Goal: Information Seeking & Learning: Learn about a topic

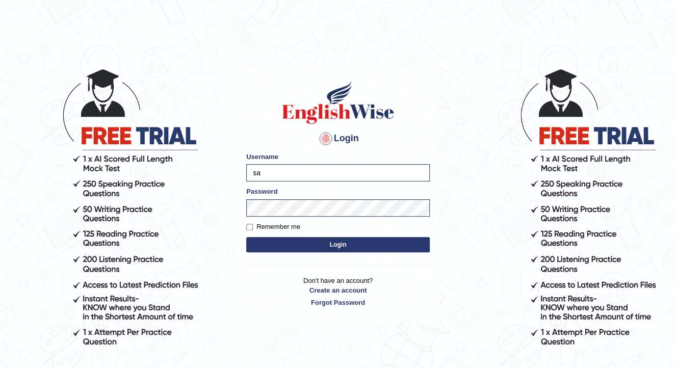
type input "s"
type input "[DEMOGRAPHIC_DATA]"
click at [210, 216] on body "Login Please fix the following errors: Username farishta Password Remember me L…" at bounding box center [338, 218] width 676 height 368
click at [246, 237] on button "Login" at bounding box center [338, 244] width 184 height 15
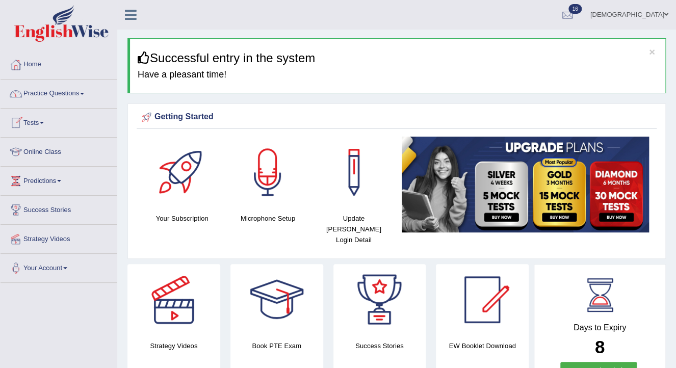
click at [35, 117] on link "Tests" at bounding box center [59, 121] width 116 height 25
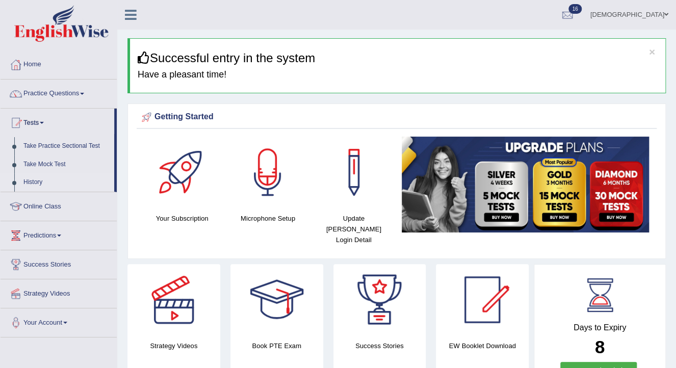
click at [35, 176] on link "History" at bounding box center [66, 182] width 95 height 18
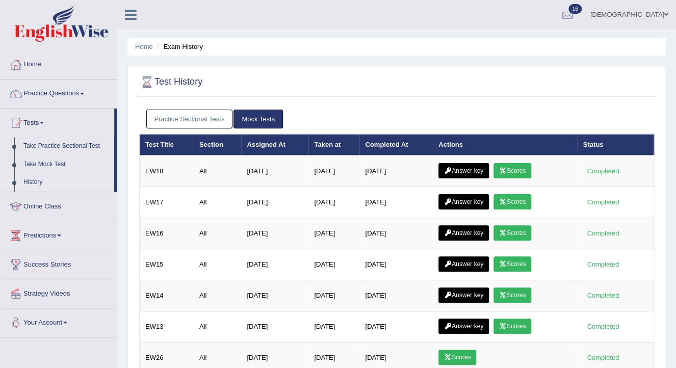
click at [220, 115] on link "Practice Sectional Tests" at bounding box center [189, 119] width 87 height 19
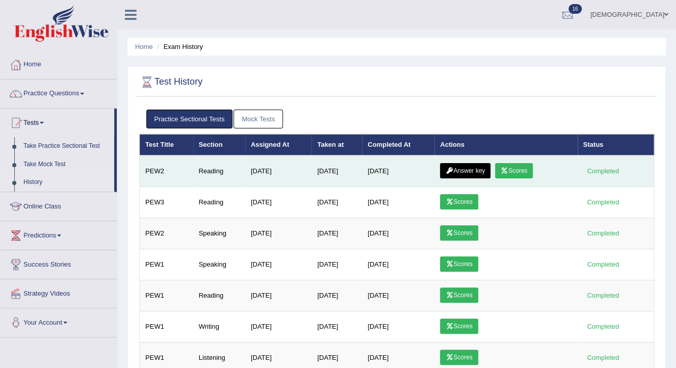
click at [466, 166] on link "Answer key" at bounding box center [465, 170] width 50 height 15
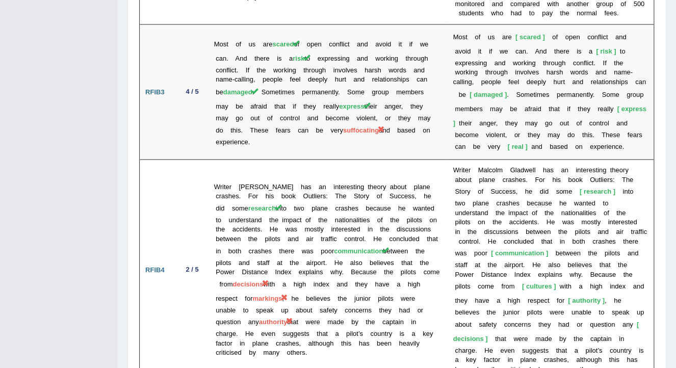
scroll to position [2466, 0]
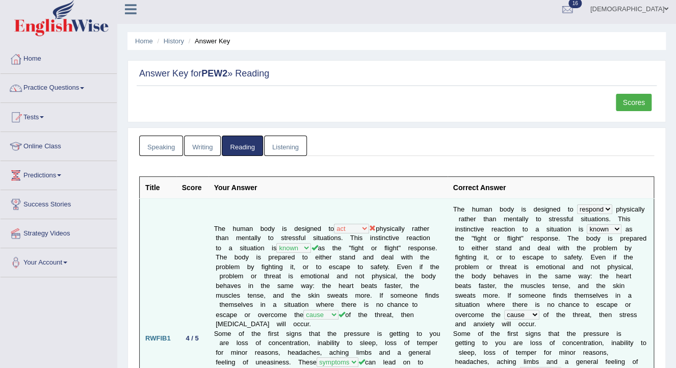
scroll to position [0, 0]
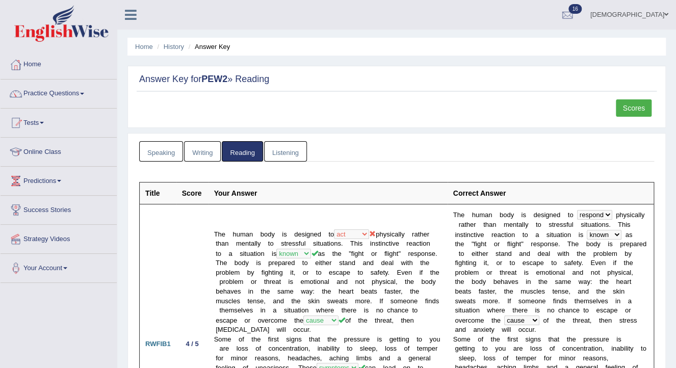
click at [281, 146] on link "Listening" at bounding box center [285, 151] width 43 height 21
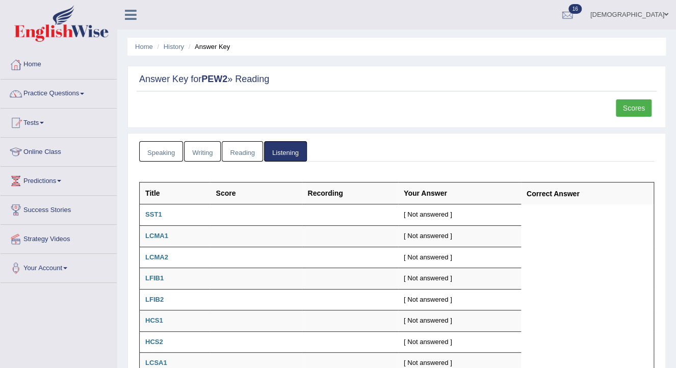
click at [201, 143] on link "Writing" at bounding box center [202, 151] width 37 height 21
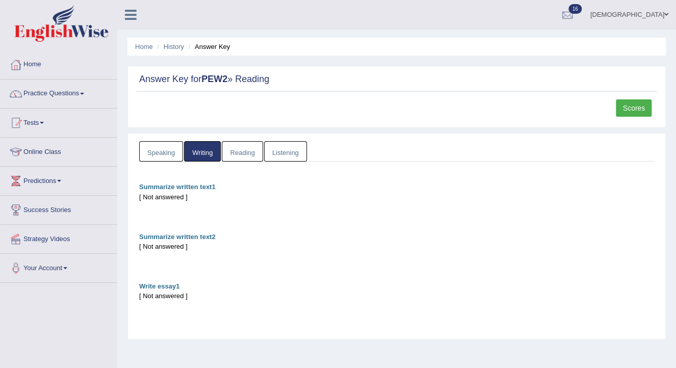
click at [167, 148] on link "Speaking" at bounding box center [161, 151] width 44 height 21
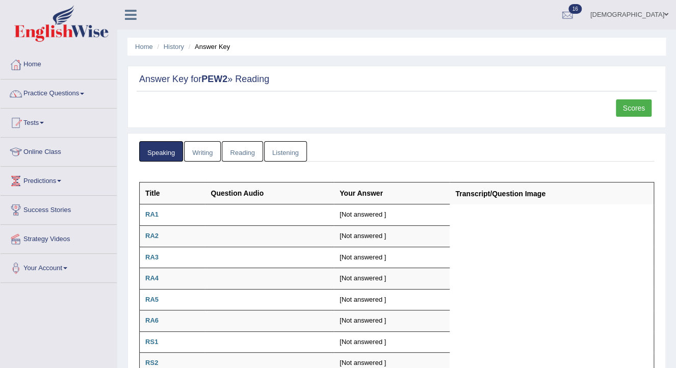
click at [243, 151] on link "Reading" at bounding box center [242, 151] width 41 height 21
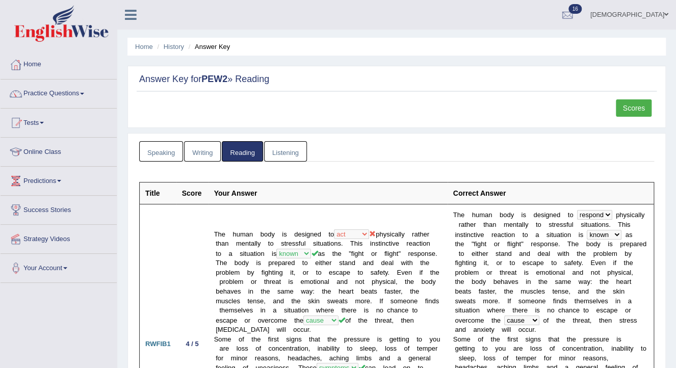
click at [630, 111] on link "Scores" at bounding box center [634, 107] width 36 height 17
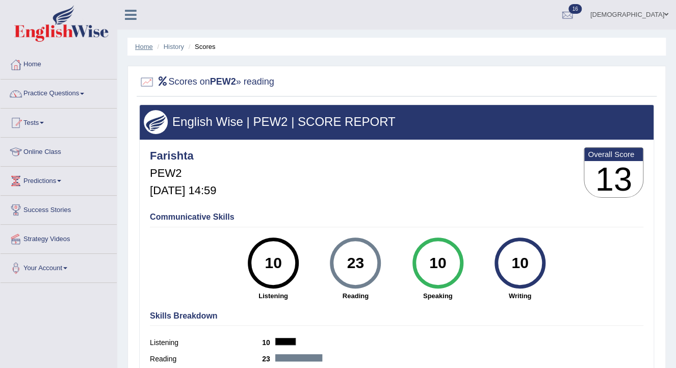
click at [143, 45] on link "Home" at bounding box center [144, 47] width 18 height 8
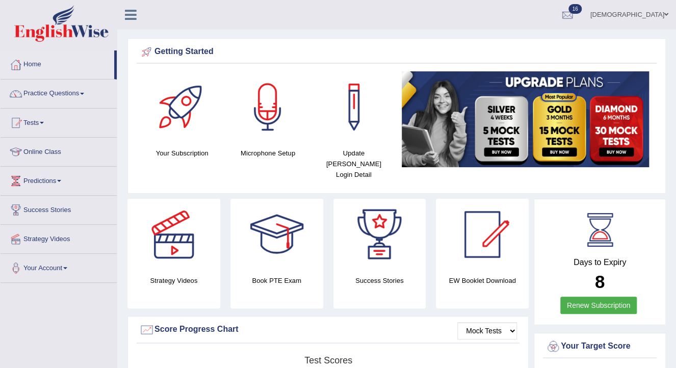
click at [69, 91] on link "Practice Questions" at bounding box center [59, 92] width 116 height 25
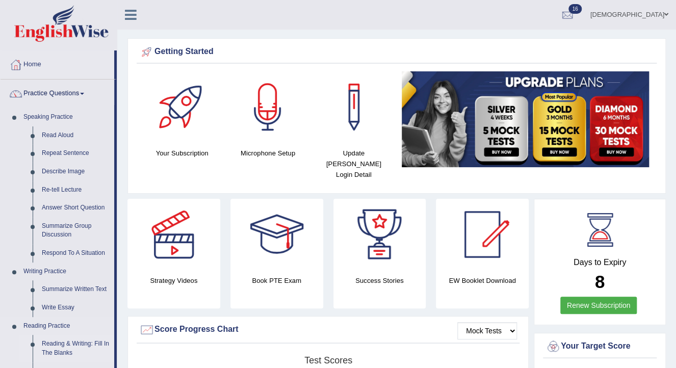
click at [93, 341] on link "Reading & Writing: Fill In The Blanks" at bounding box center [75, 348] width 77 height 27
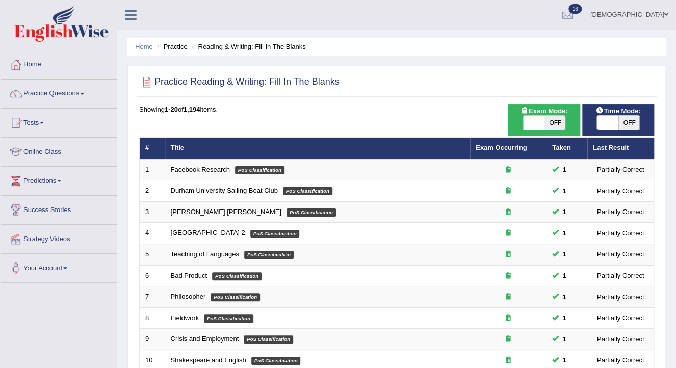
click at [41, 90] on link "Practice Questions" at bounding box center [59, 92] width 116 height 25
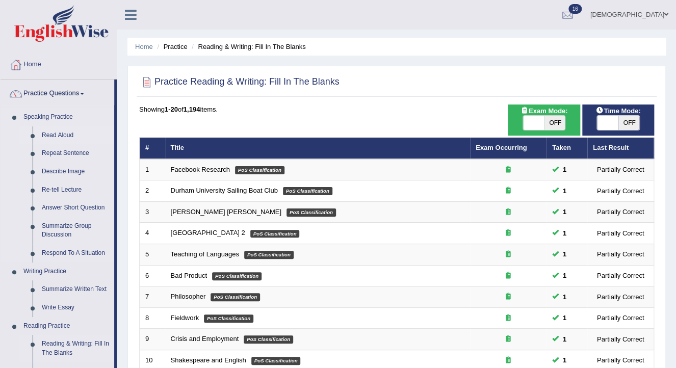
click at [52, 132] on link "Read Aloud" at bounding box center [75, 135] width 77 height 18
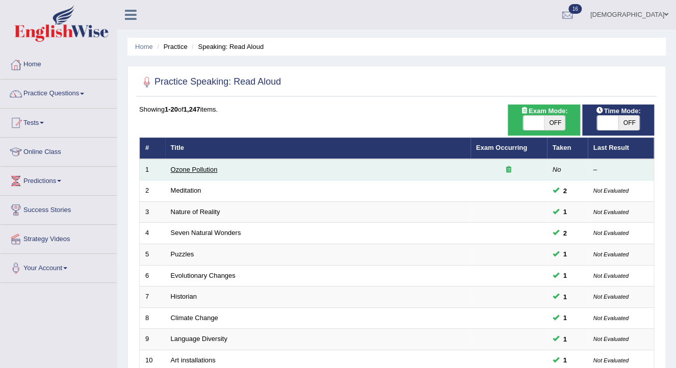
click at [198, 166] on link "Ozone Pollution" at bounding box center [194, 170] width 47 height 8
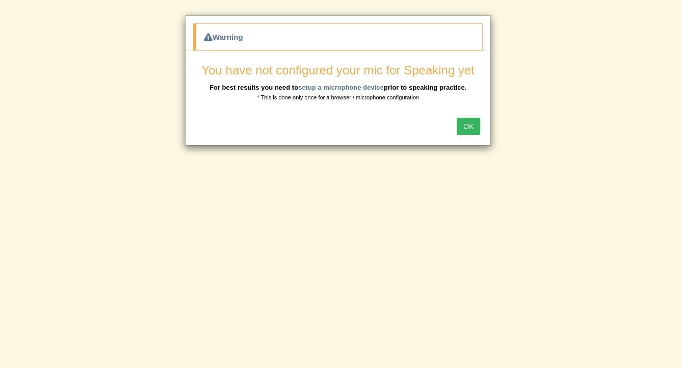
click at [466, 124] on button "OK" at bounding box center [468, 126] width 23 height 17
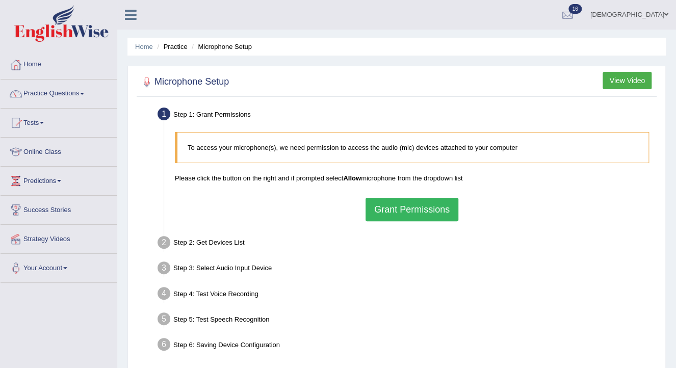
click at [409, 206] on button "Grant Permissions" at bounding box center [411, 209] width 93 height 23
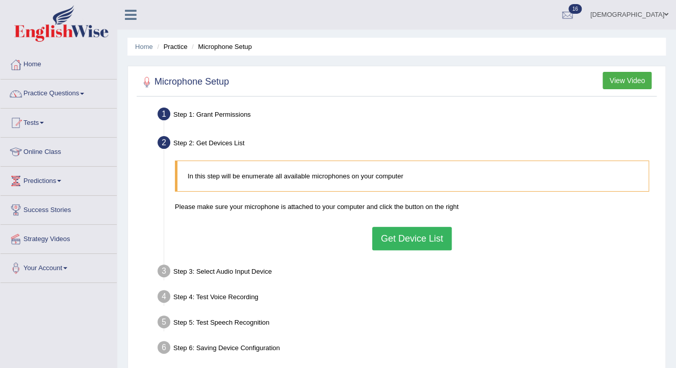
click at [401, 244] on button "Get Device List" at bounding box center [412, 238] width 80 height 23
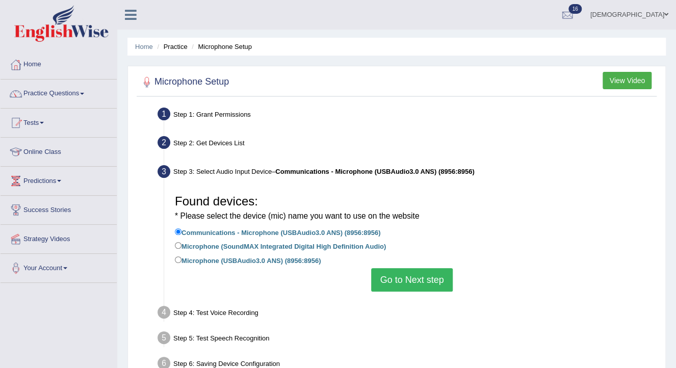
click at [400, 275] on button "Go to Next step" at bounding box center [411, 279] width 81 height 23
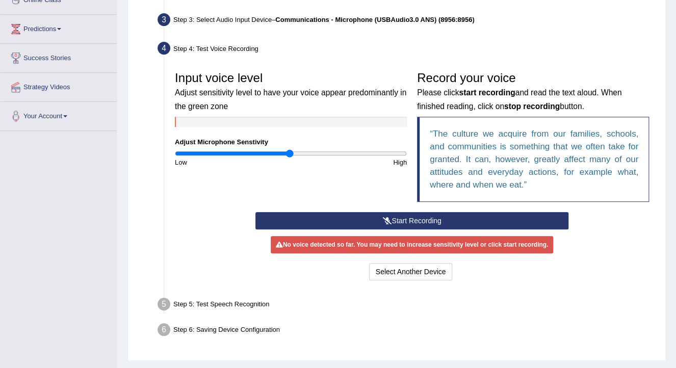
scroll to position [163, 0]
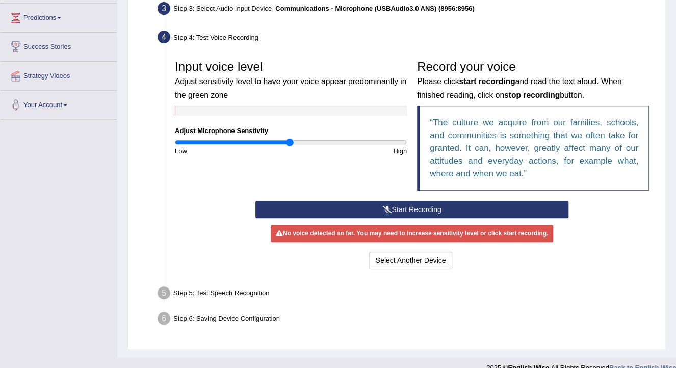
click at [386, 204] on button "Start Recording" at bounding box center [411, 209] width 312 height 17
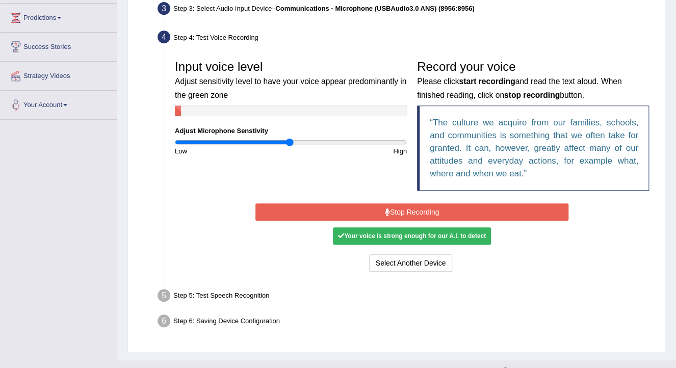
click at [386, 210] on icon at bounding box center [387, 211] width 5 height 7
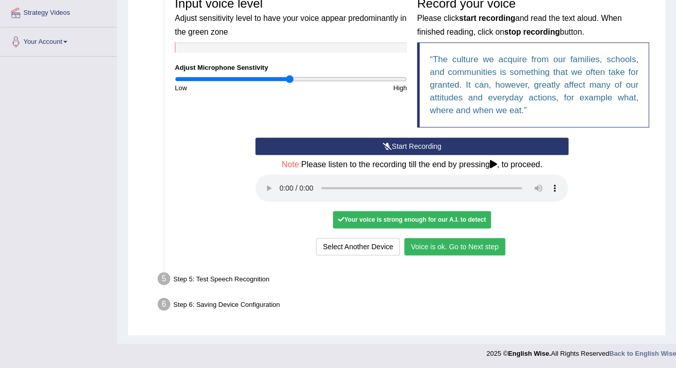
scroll to position [227, 0]
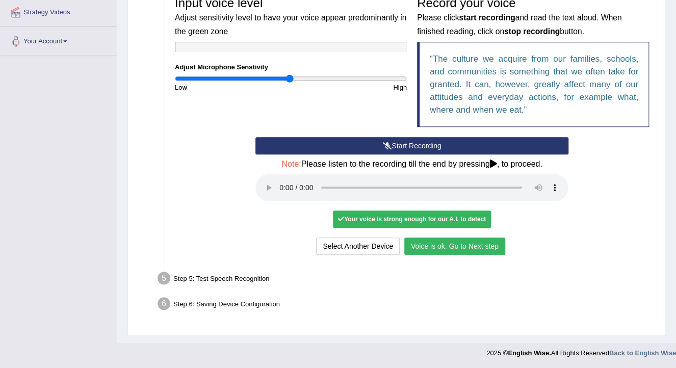
click at [438, 239] on button "Voice is ok. Go to Next step" at bounding box center [454, 246] width 101 height 17
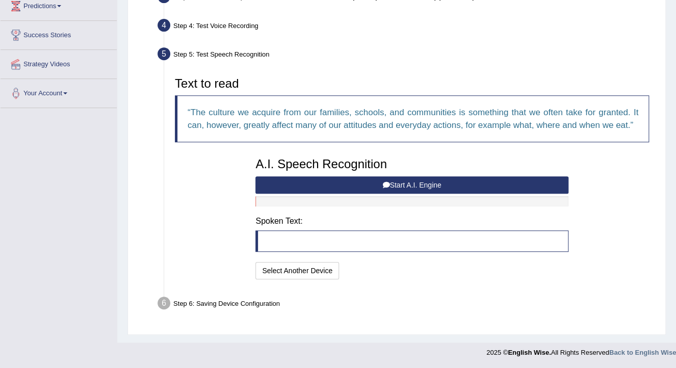
scroll to position [174, 0]
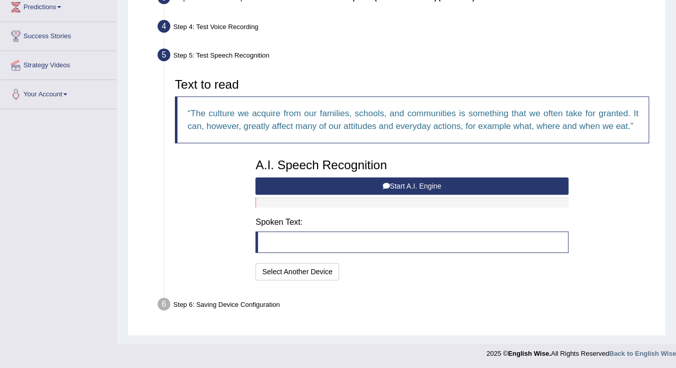
click at [430, 185] on button "Start A.I. Engine" at bounding box center [411, 185] width 312 height 17
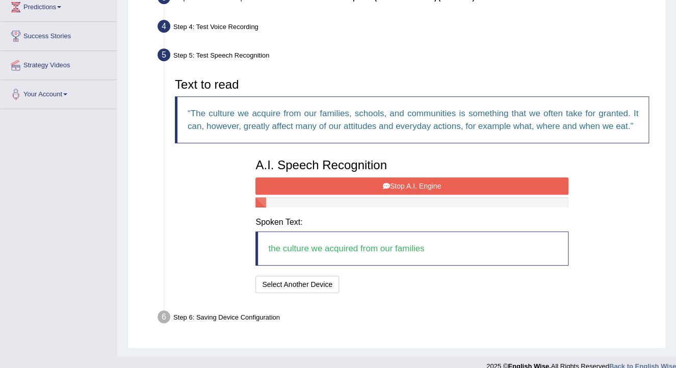
click at [430, 184] on button "Stop A.I. Engine" at bounding box center [411, 185] width 312 height 17
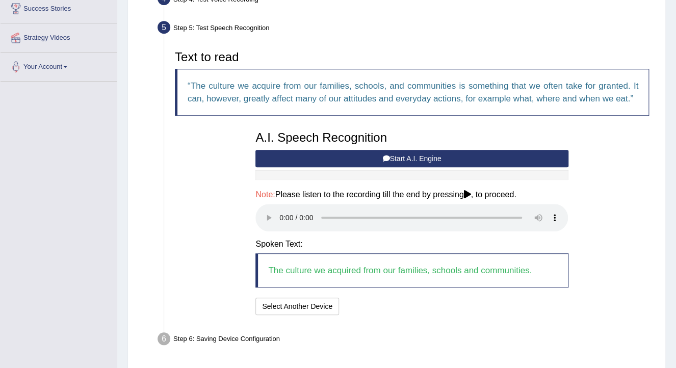
scroll to position [236, 0]
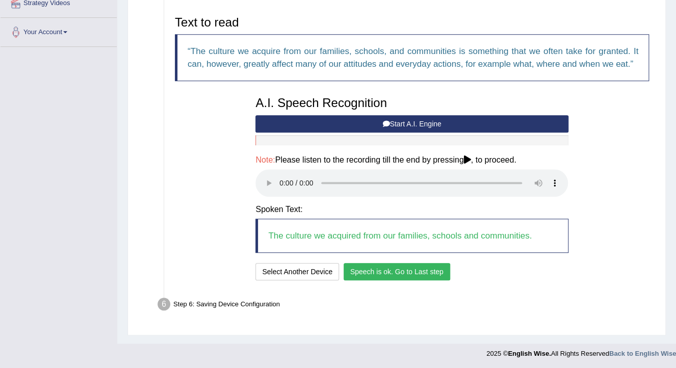
click at [396, 273] on button "Speech is ok. Go to Last step" at bounding box center [397, 271] width 107 height 17
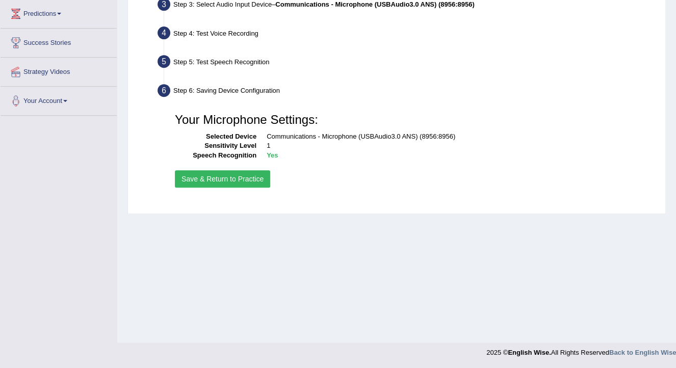
click at [241, 173] on button "Save & Return to Practice" at bounding box center [222, 178] width 95 height 17
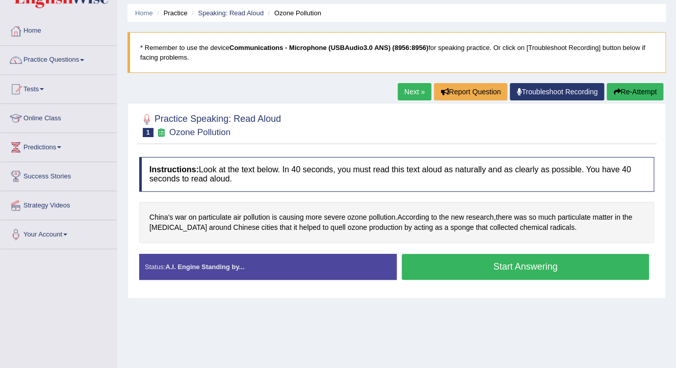
scroll to position [82, 0]
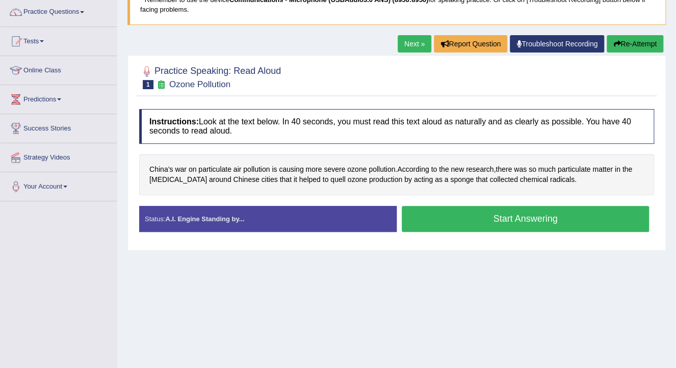
click at [468, 215] on button "Start Answering" at bounding box center [525, 219] width 247 height 26
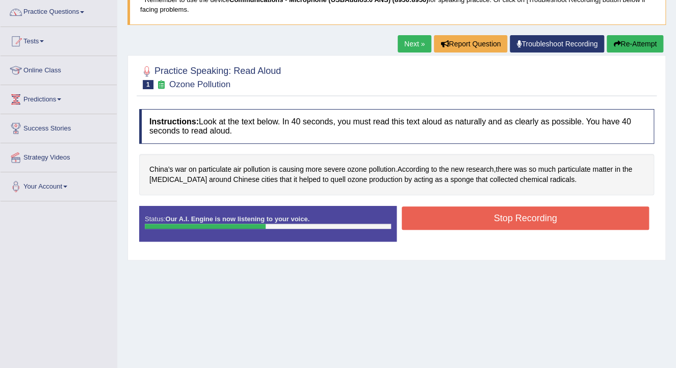
click at [473, 217] on button "Stop Recording" at bounding box center [525, 217] width 247 height 23
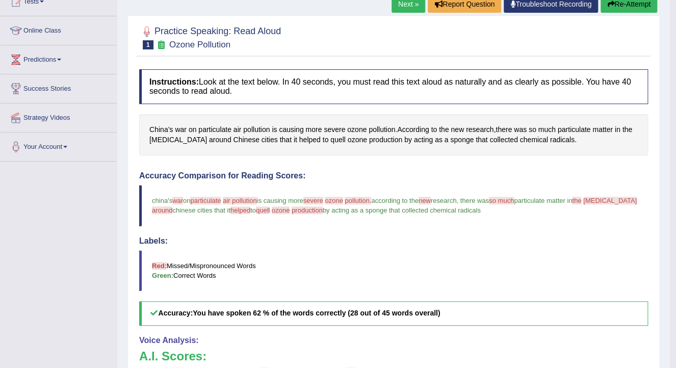
scroll to position [0, 0]
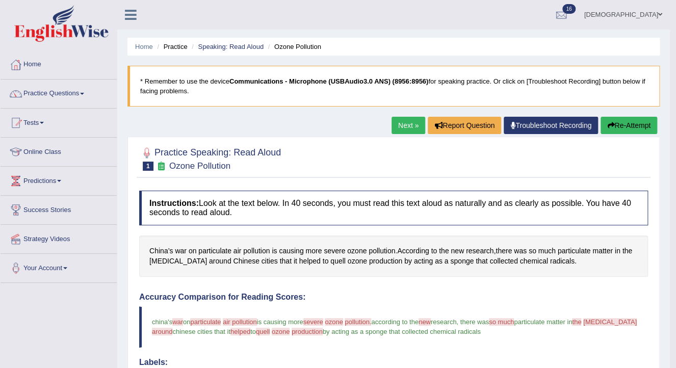
click at [401, 122] on link "Next »" at bounding box center [408, 125] width 34 height 17
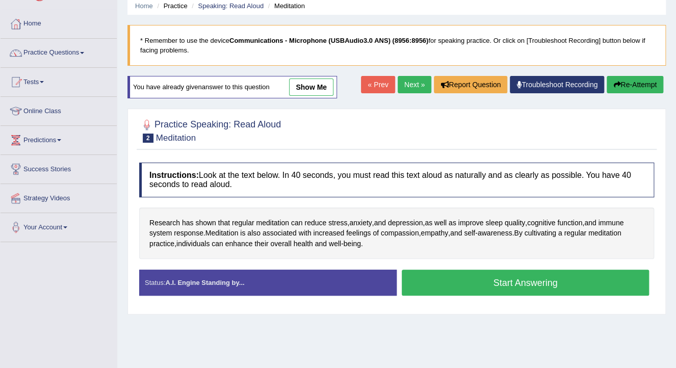
click at [483, 275] on button "Start Answering" at bounding box center [525, 283] width 247 height 26
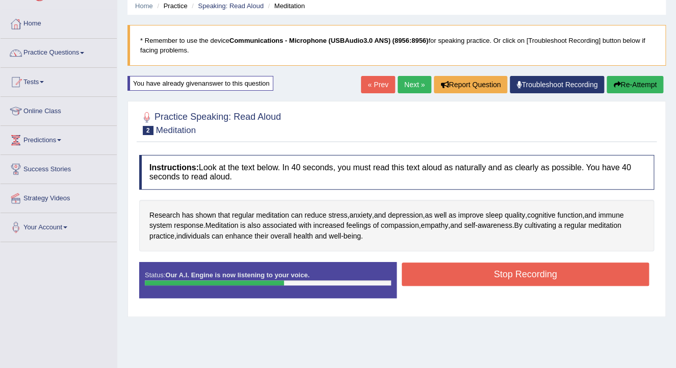
click at [455, 274] on button "Stop Recording" at bounding box center [525, 274] width 247 height 23
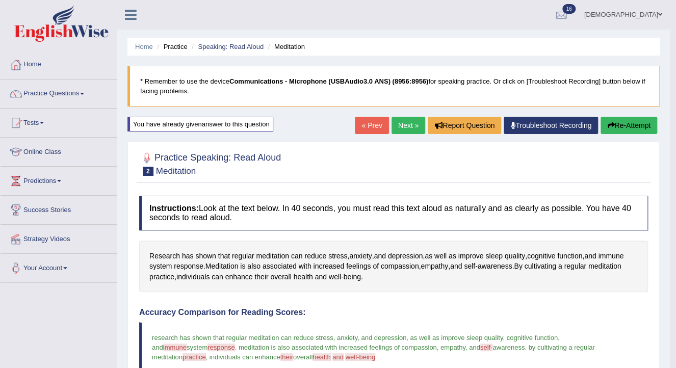
click at [411, 128] on link "Next »" at bounding box center [408, 125] width 34 height 17
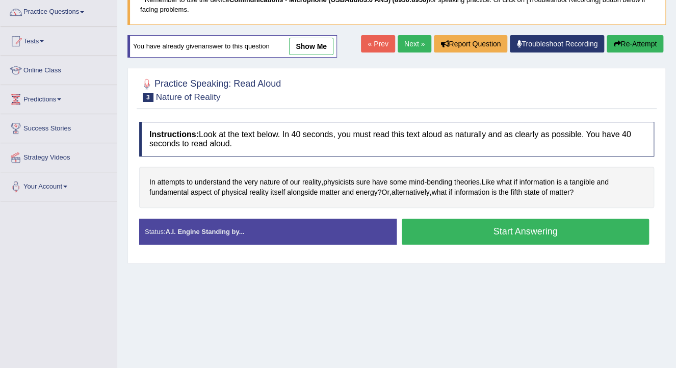
click at [447, 233] on button "Start Answering" at bounding box center [525, 232] width 247 height 26
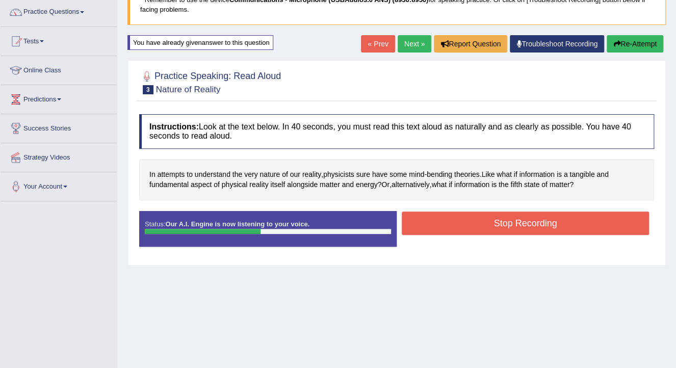
click at [461, 225] on button "Stop Recording" at bounding box center [525, 223] width 247 height 23
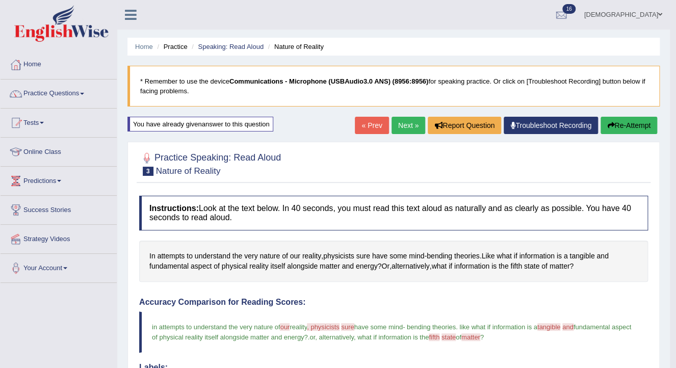
click at [406, 121] on link "Next »" at bounding box center [408, 125] width 34 height 17
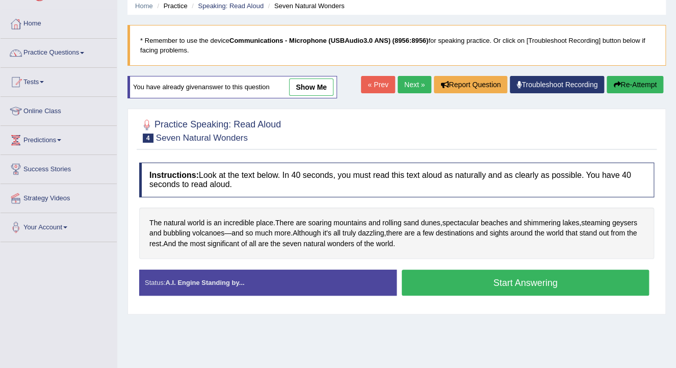
click at [465, 280] on button "Start Answering" at bounding box center [525, 283] width 247 height 26
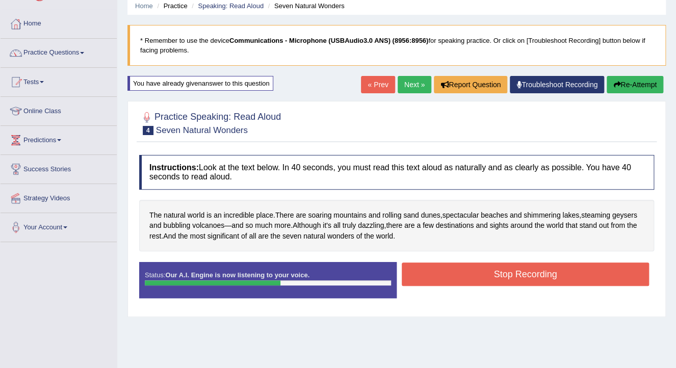
click at [457, 281] on button "Stop Recording" at bounding box center [525, 274] width 247 height 23
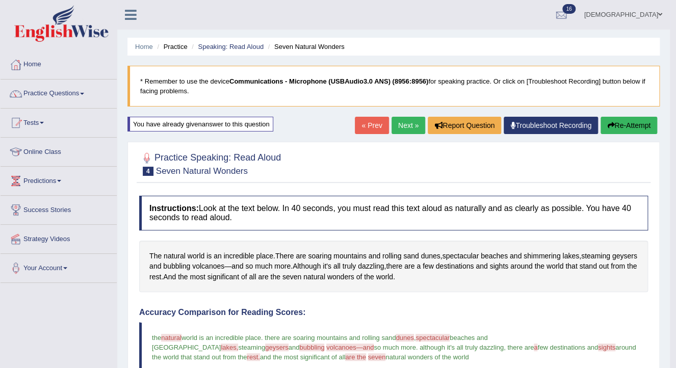
drag, startPoint x: 410, startPoint y: 123, endPoint x: 390, endPoint y: 122, distance: 19.9
click at [410, 122] on link "Next »" at bounding box center [408, 125] width 34 height 17
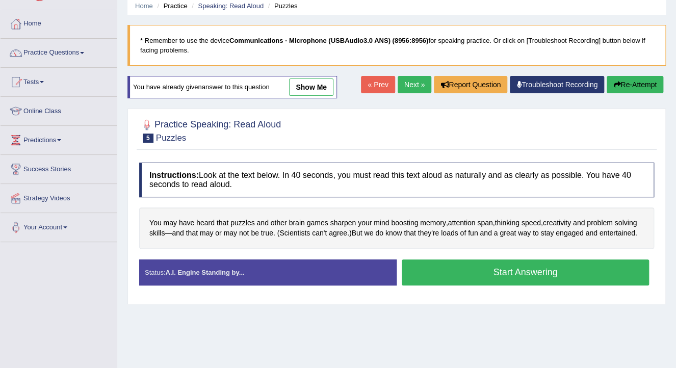
click at [448, 268] on button "Start Answering" at bounding box center [525, 272] width 247 height 26
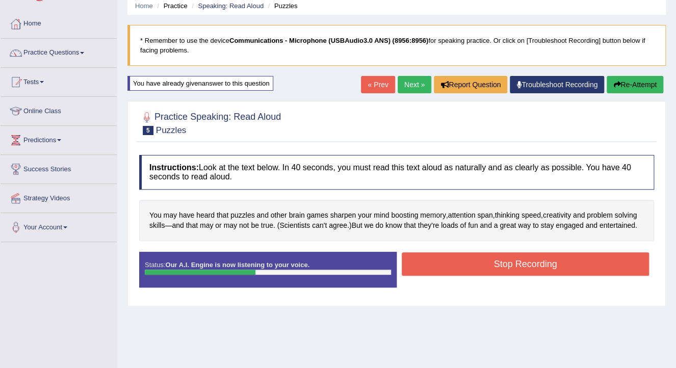
click at [464, 267] on button "Stop Recording" at bounding box center [525, 263] width 247 height 23
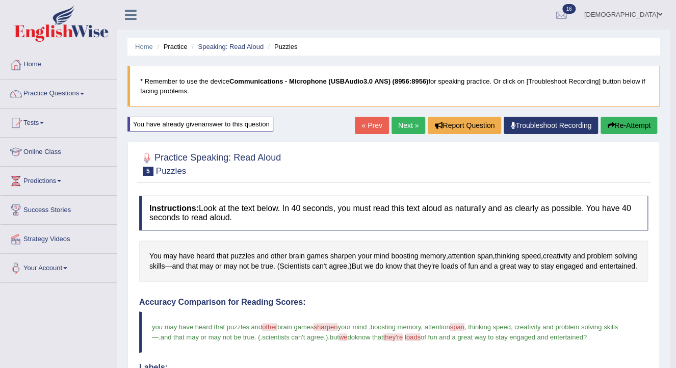
click at [410, 124] on link "Next »" at bounding box center [408, 125] width 34 height 17
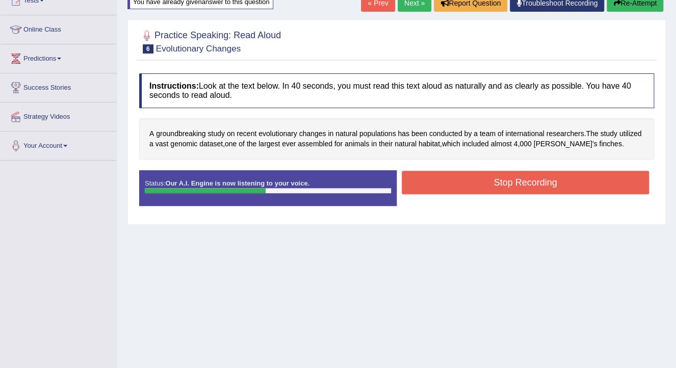
click at [455, 185] on button "Stop Recording" at bounding box center [525, 182] width 247 height 23
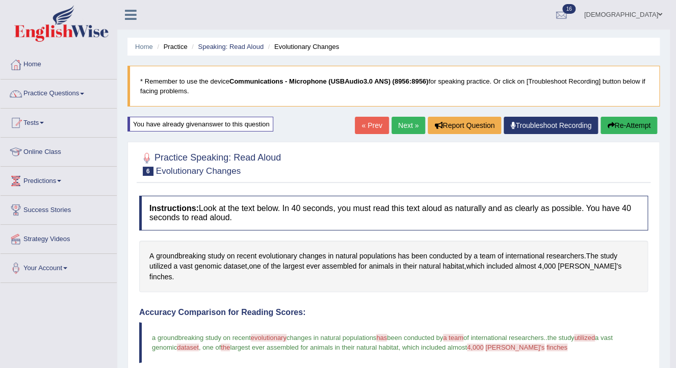
click at [406, 130] on link "Next »" at bounding box center [408, 125] width 34 height 17
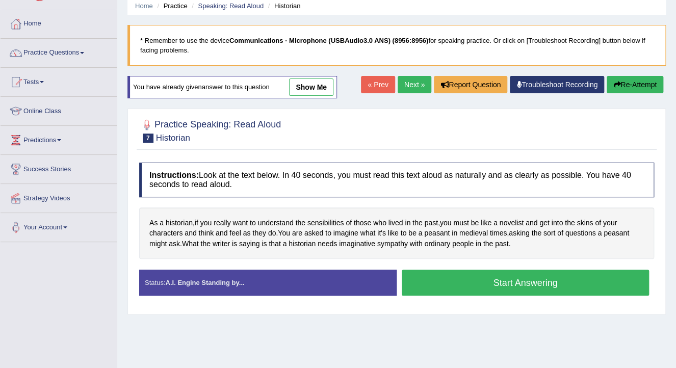
click at [449, 277] on button "Start Answering" at bounding box center [525, 283] width 247 height 26
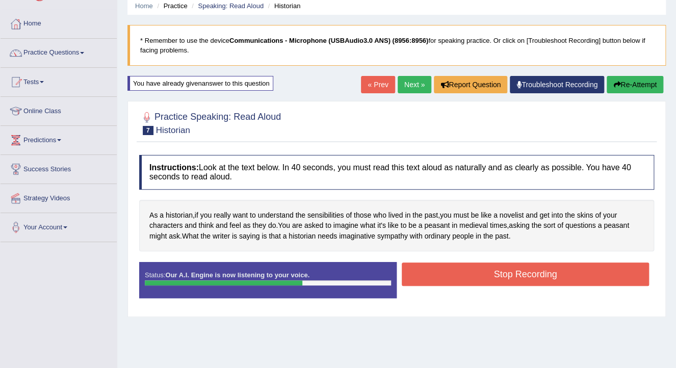
click at [426, 272] on button "Stop Recording" at bounding box center [525, 274] width 247 height 23
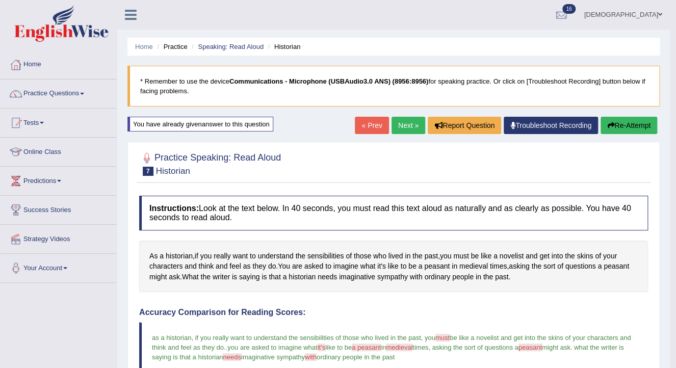
click at [398, 124] on link "Next »" at bounding box center [408, 125] width 34 height 17
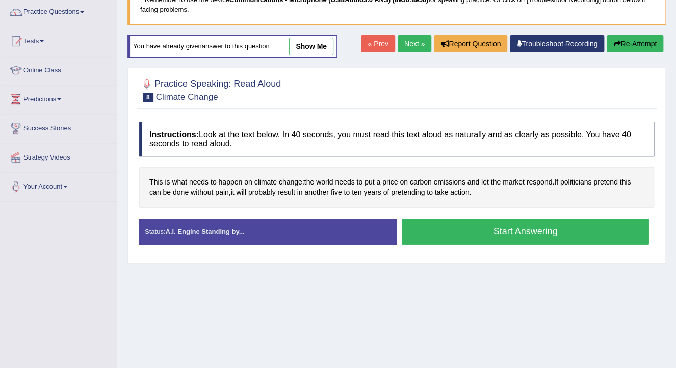
click at [467, 221] on button "Start Answering" at bounding box center [525, 232] width 247 height 26
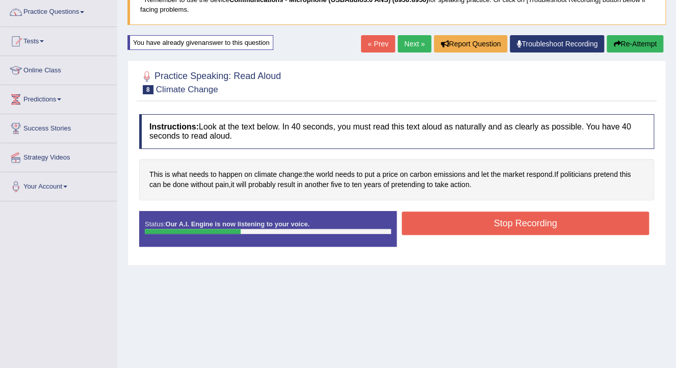
click at [467, 220] on button "Stop Recording" at bounding box center [525, 223] width 247 height 23
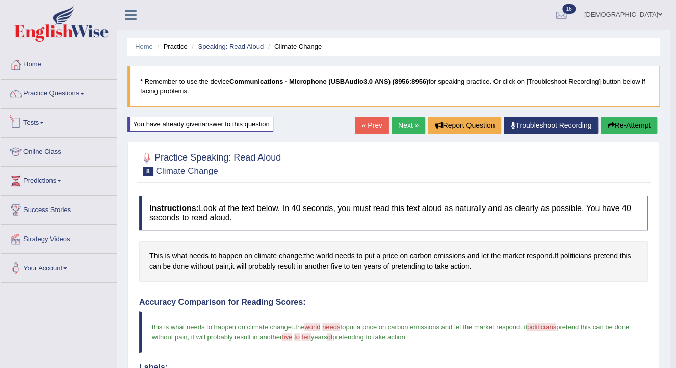
click at [38, 123] on link "Tests" at bounding box center [59, 121] width 116 height 25
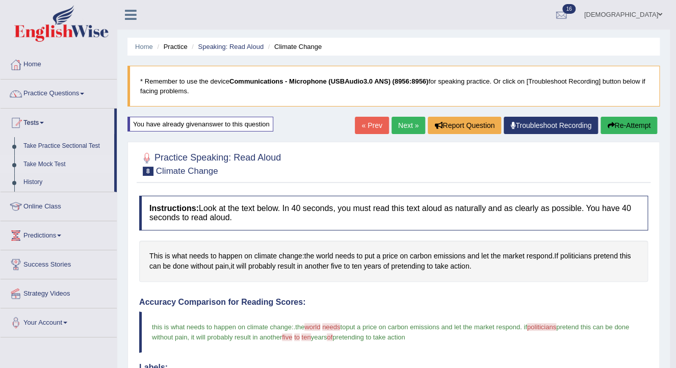
click at [43, 163] on link "Take Mock Test" at bounding box center [66, 164] width 95 height 18
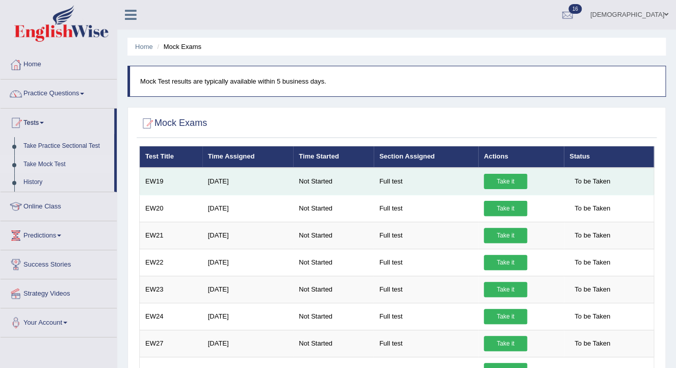
click at [500, 181] on link "Take it" at bounding box center [505, 181] width 43 height 15
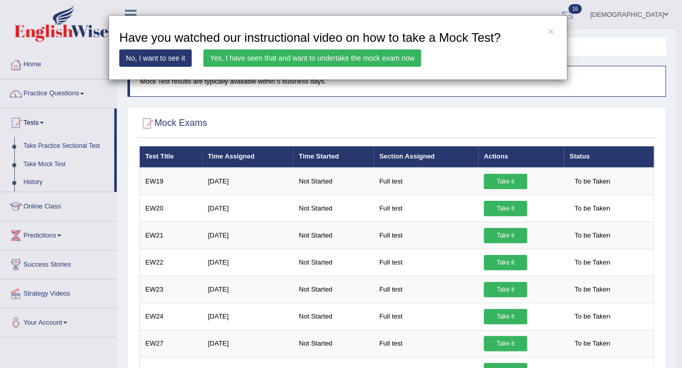
click at [333, 54] on link "Yes, I have seen that and want to undertake the mock exam now" at bounding box center [312, 57] width 218 height 17
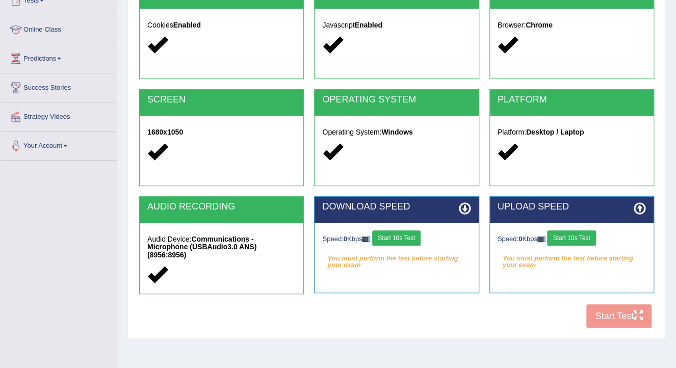
click at [400, 239] on button "Start 10s Test" at bounding box center [396, 237] width 48 height 15
drag, startPoint x: 573, startPoint y: 234, endPoint x: 572, endPoint y: 239, distance: 5.2
click at [572, 234] on button "Start 10s Test" at bounding box center [571, 237] width 48 height 15
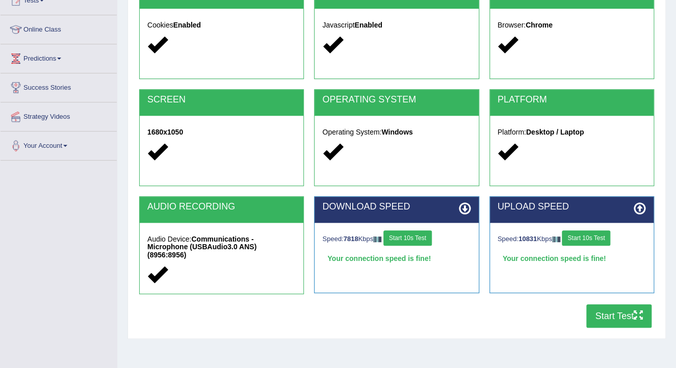
click at [600, 312] on button "Start Test" at bounding box center [618, 315] width 65 height 23
